Goal: Transaction & Acquisition: Purchase product/service

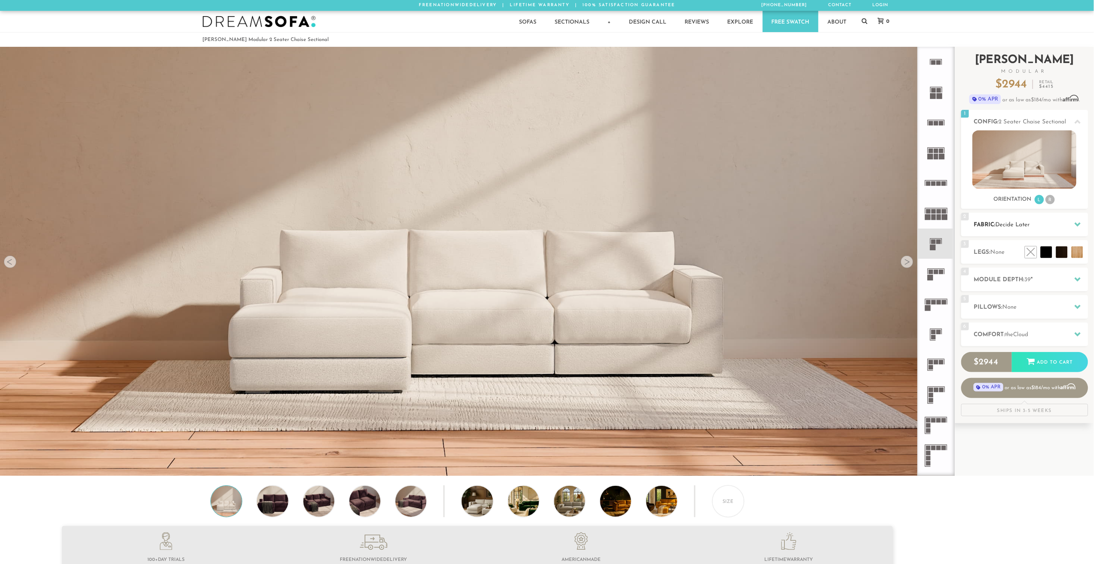
click at [1013, 228] on h2 "Fabric: Decide Later" at bounding box center [1031, 225] width 114 height 9
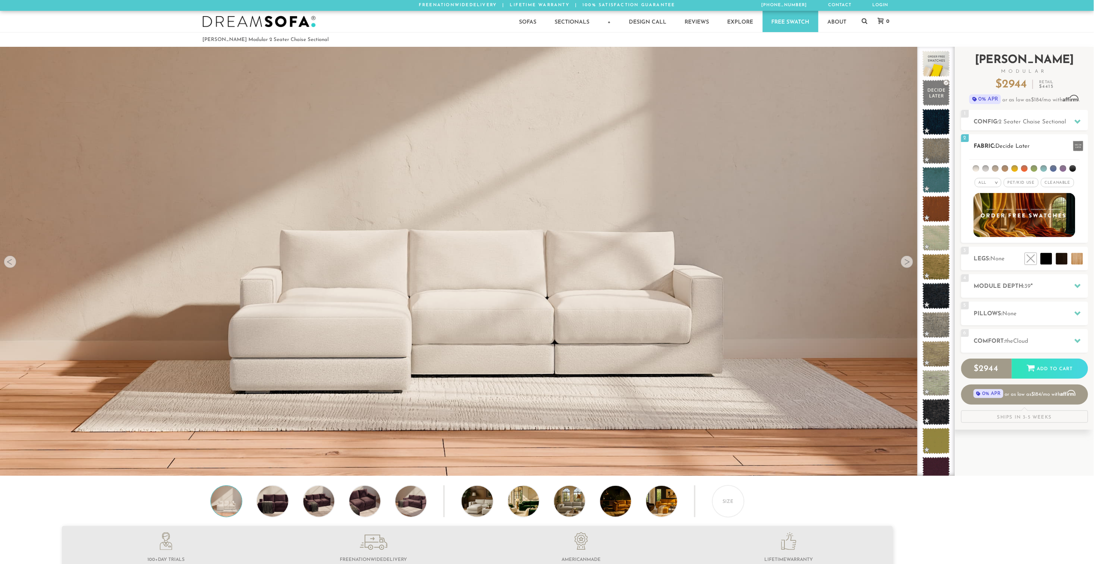
click at [1051, 181] on span "Cleanable x" at bounding box center [1057, 182] width 33 height 9
click at [1023, 183] on span "Pet/Kid Use x" at bounding box center [1018, 182] width 35 height 9
click at [983, 182] on div "All >" at bounding box center [982, 182] width 27 height 9
click at [985, 246] on li "Luxury" at bounding box center [982, 248] width 27 height 11
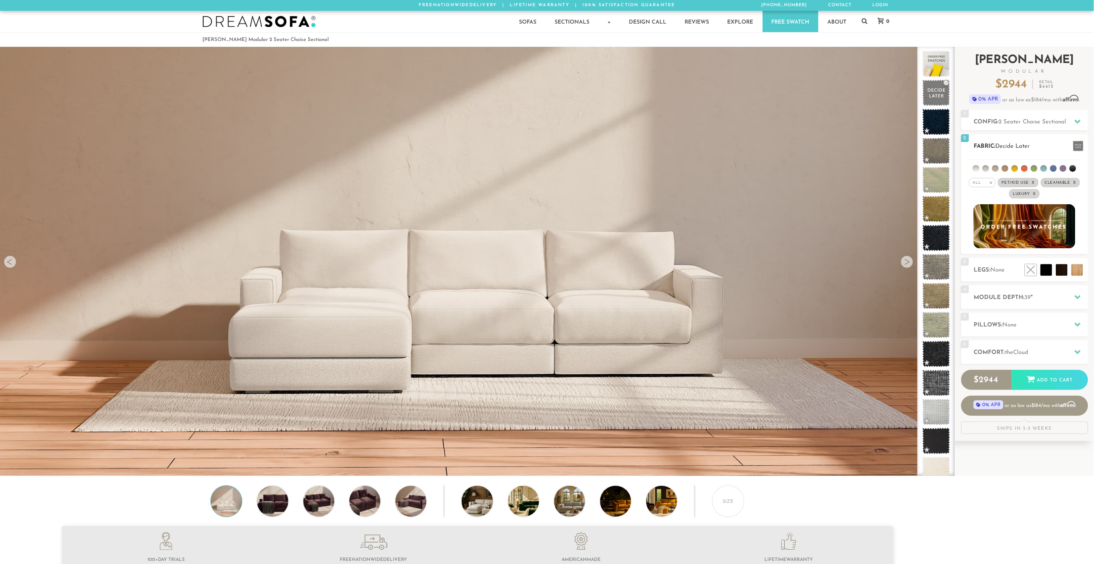
click at [1035, 194] on em "x" at bounding box center [1034, 194] width 3 height 4
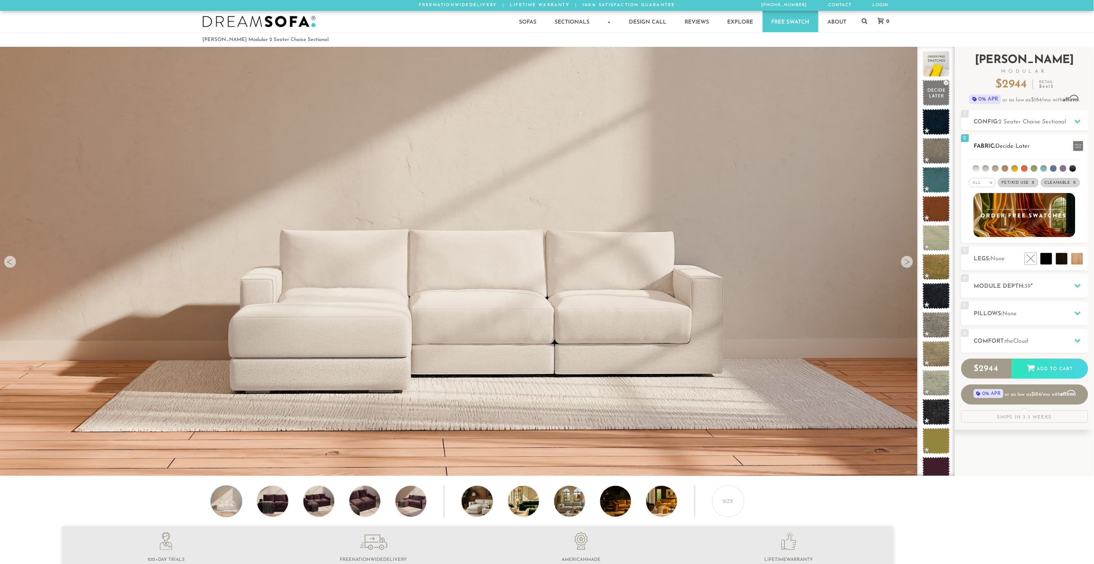
click at [1072, 169] on li at bounding box center [1072, 168] width 7 height 7
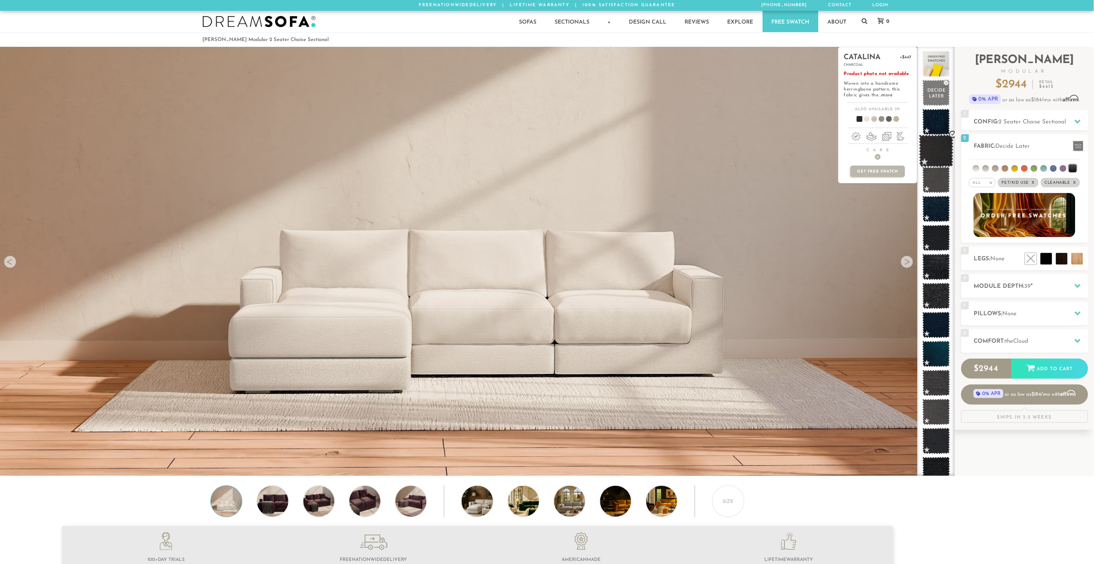
click at [937, 155] on span at bounding box center [936, 151] width 34 height 33
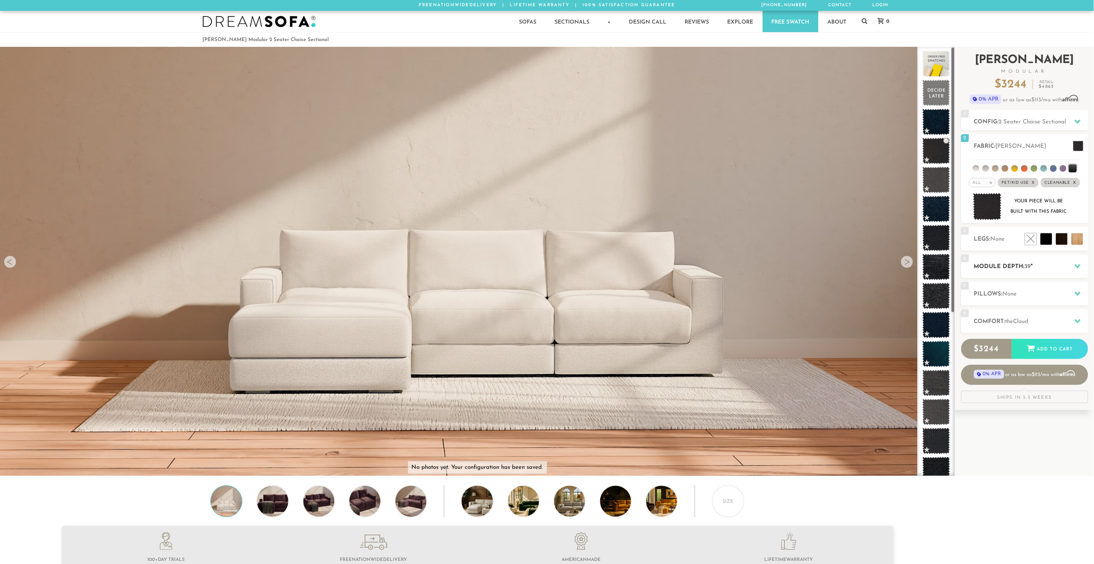
click at [999, 268] on h2 "Module Depth: 39 "" at bounding box center [1031, 266] width 114 height 9
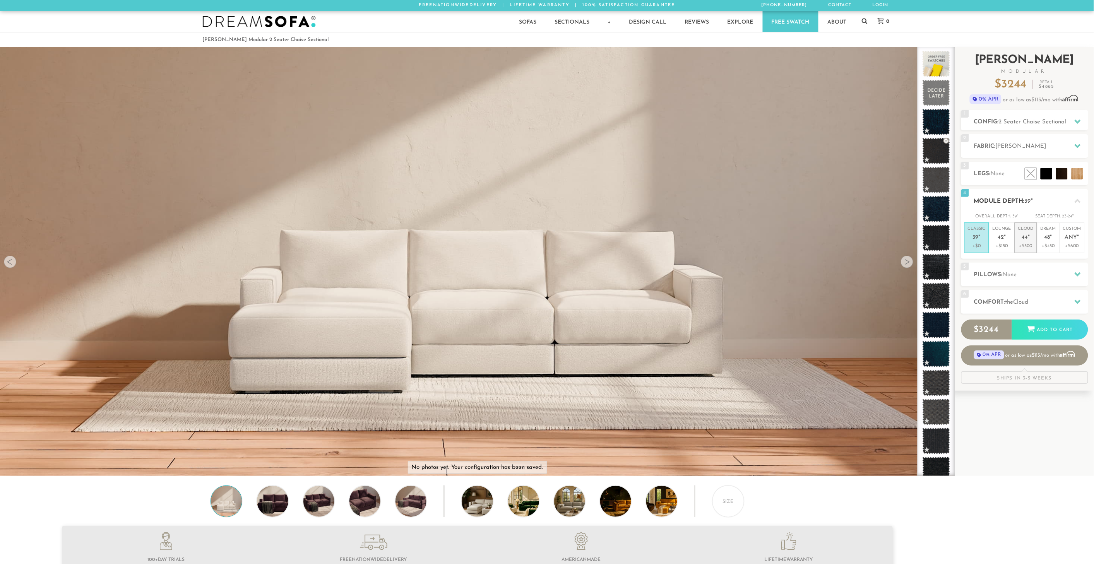
click at [1026, 244] on p "+$300" at bounding box center [1025, 246] width 15 height 7
click at [1002, 272] on h2 "Pillows: None" at bounding box center [1031, 274] width 114 height 9
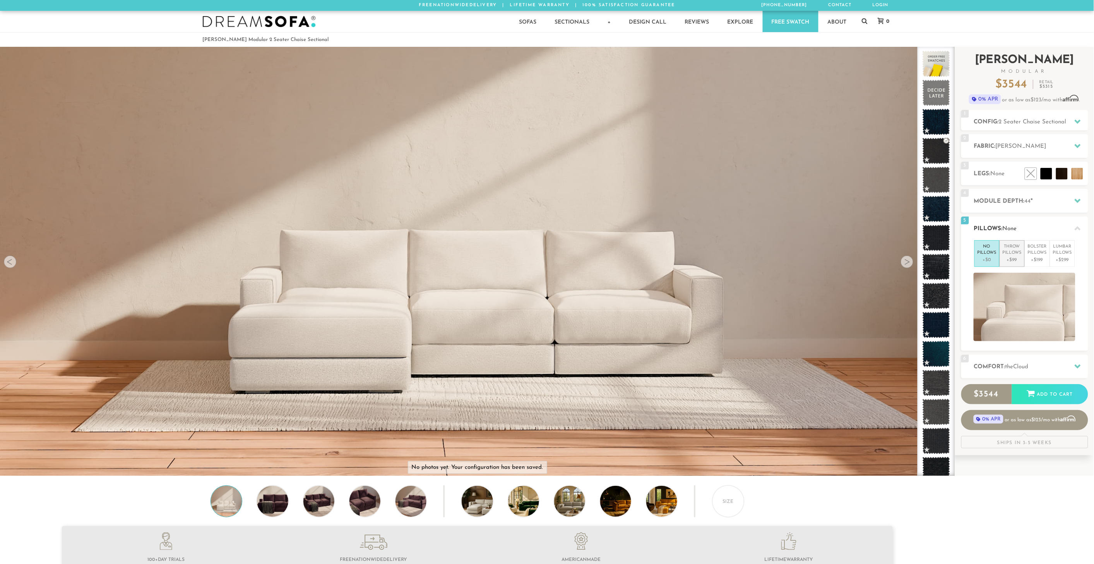
click at [1018, 256] on p "Throw Pillows" at bounding box center [1011, 250] width 19 height 13
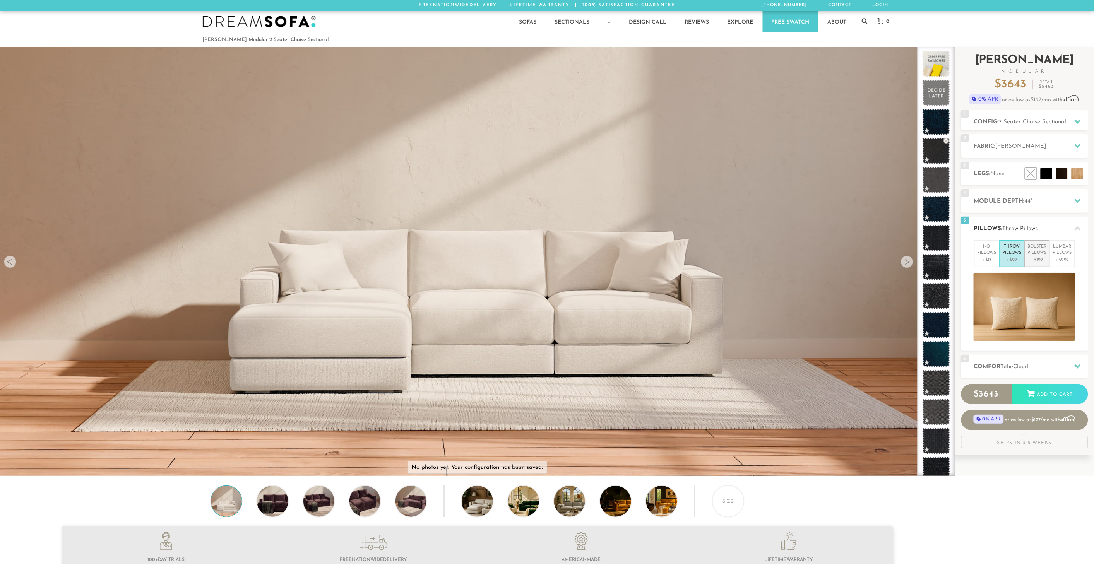
click at [1042, 254] on p "Bolster Pillows" at bounding box center [1037, 250] width 19 height 13
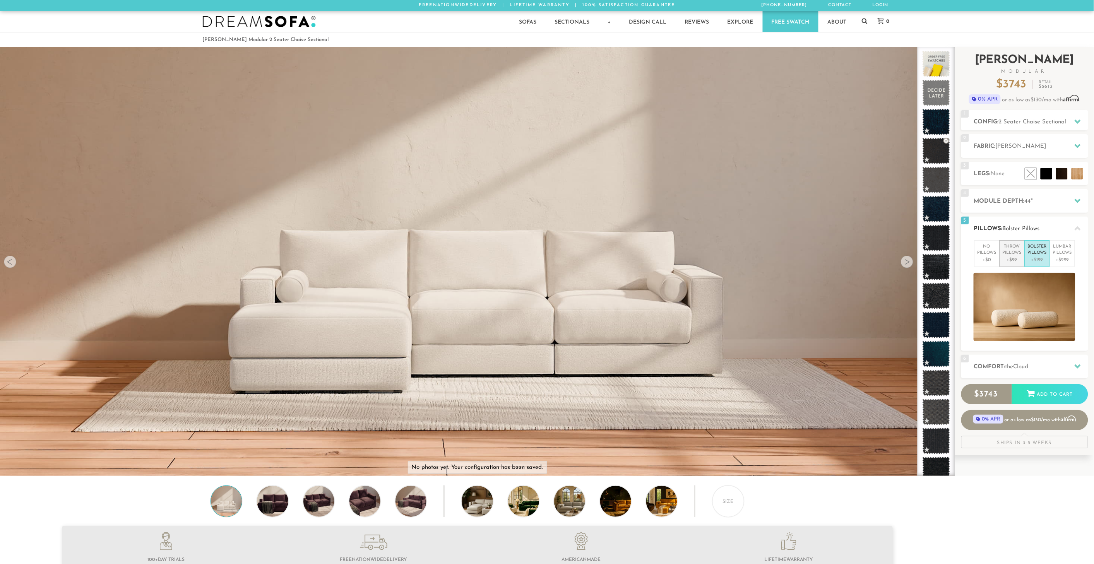
click at [1010, 253] on p "Throw Pillows" at bounding box center [1011, 250] width 19 height 13
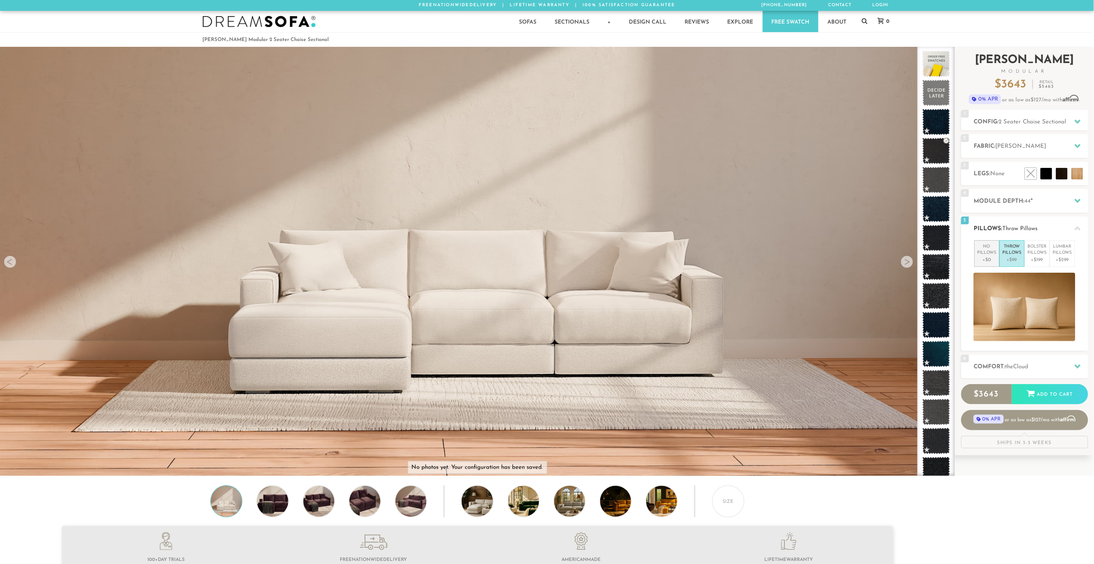
click at [989, 256] on p "No Pillows" at bounding box center [986, 250] width 19 height 13
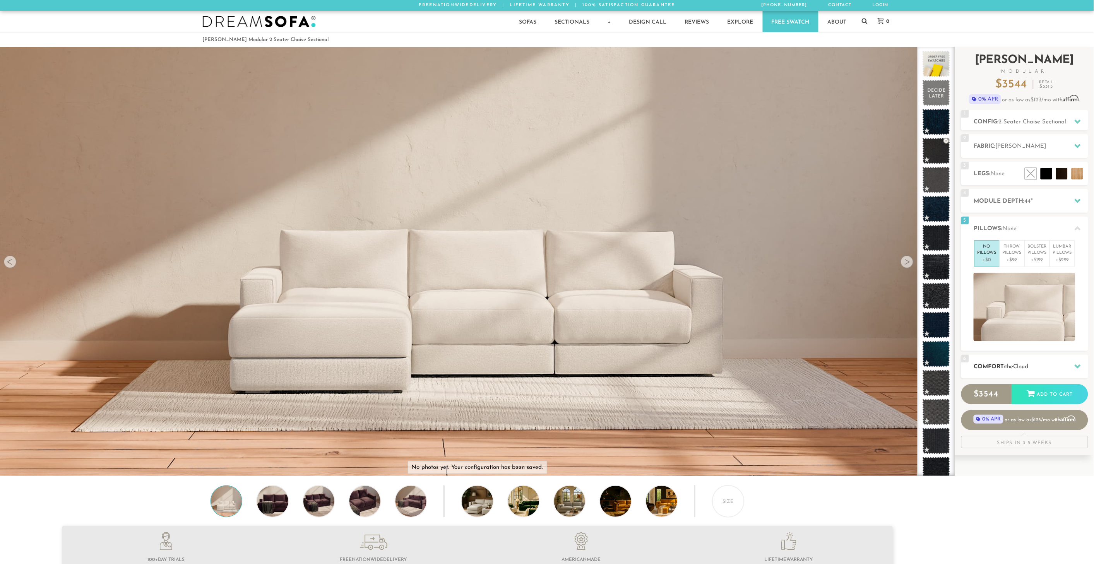
click at [1024, 367] on span "Cloud" at bounding box center [1020, 367] width 15 height 6
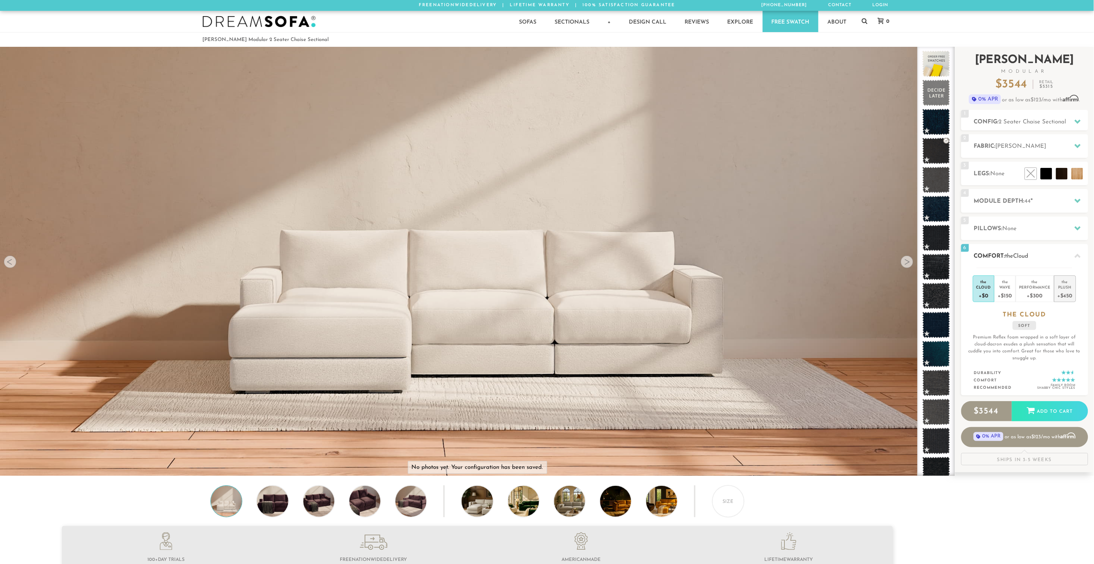
click at [1064, 294] on div "+$450" at bounding box center [1064, 295] width 15 height 11
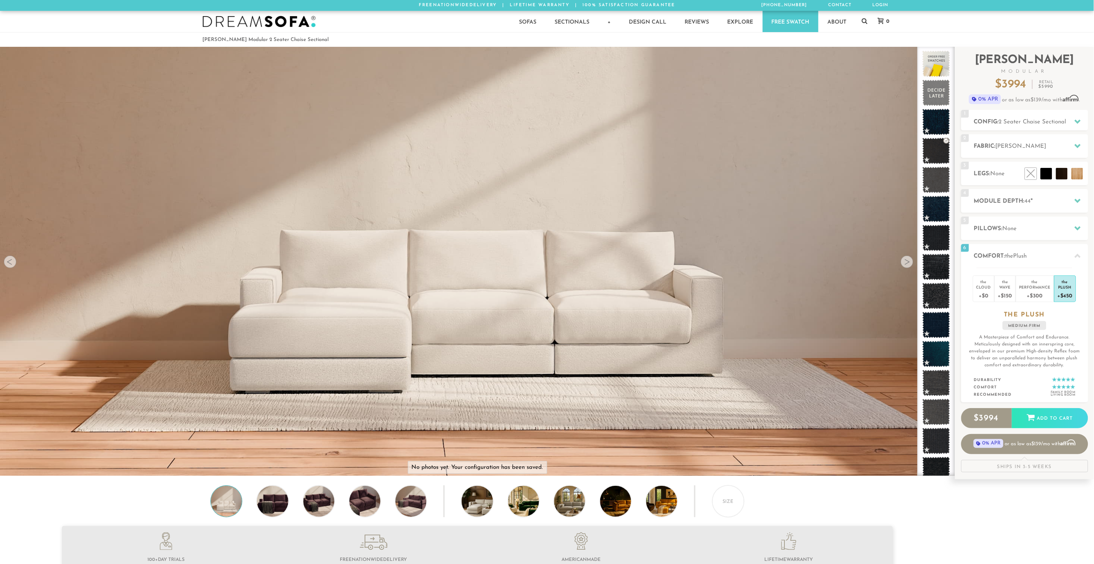
click at [492, 41] on ol "[PERSON_NAME] Modular 2 Seater Chaise Sectional" at bounding box center [547, 39] width 689 height 10
